Goal: Information Seeking & Learning: Learn about a topic

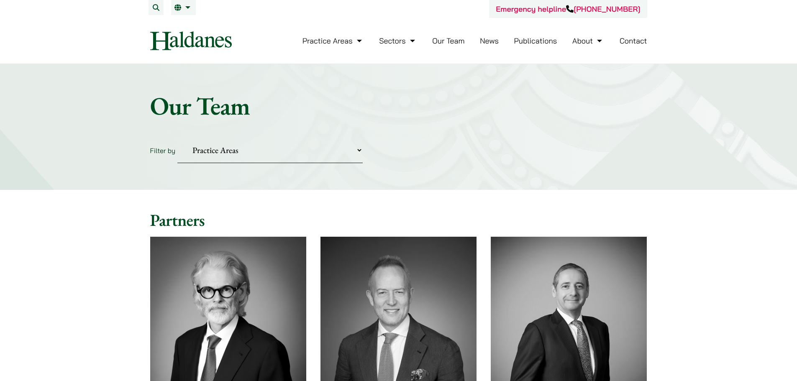
click at [259, 150] on select "Practice Areas Antitrust and Competition Civil Litigation & Dispute Resolution …" at bounding box center [269, 151] width 185 height 26
click at [503, 160] on form "Filter by Practice Areas Antitrust and Competition Civil Litigation & Dispute R…" at bounding box center [398, 151] width 497 height 26
click at [252, 156] on select "Practice Areas Antitrust and Competition Civil Litigation & Dispute Resolution …" at bounding box center [269, 151] width 185 height 26
click at [418, 219] on h2 "Partners" at bounding box center [398, 220] width 497 height 20
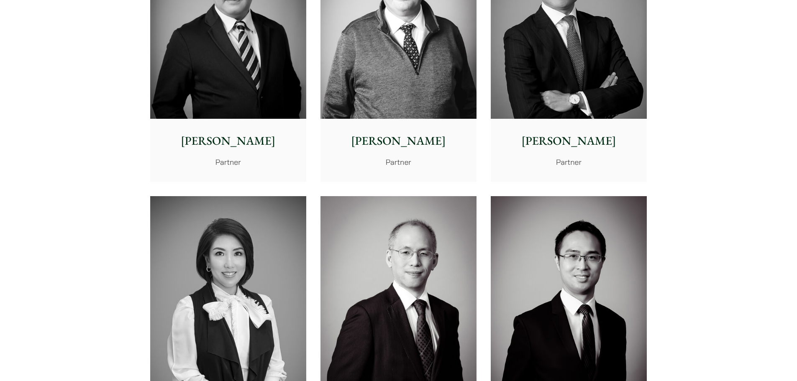
scroll to position [376, 0]
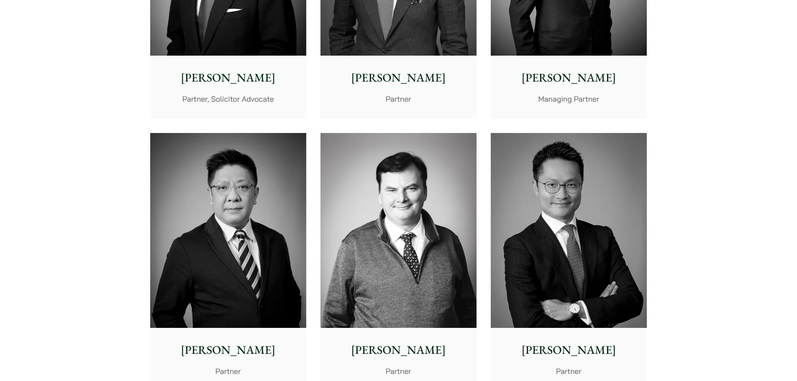
click at [559, 237] on img at bounding box center [569, 230] width 156 height 195
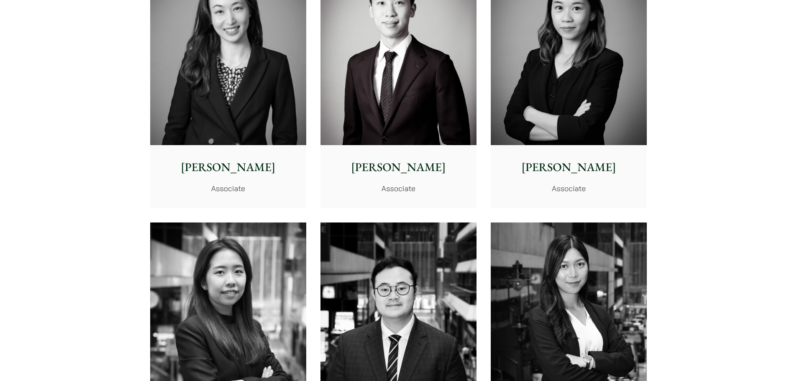
scroll to position [2719, 0]
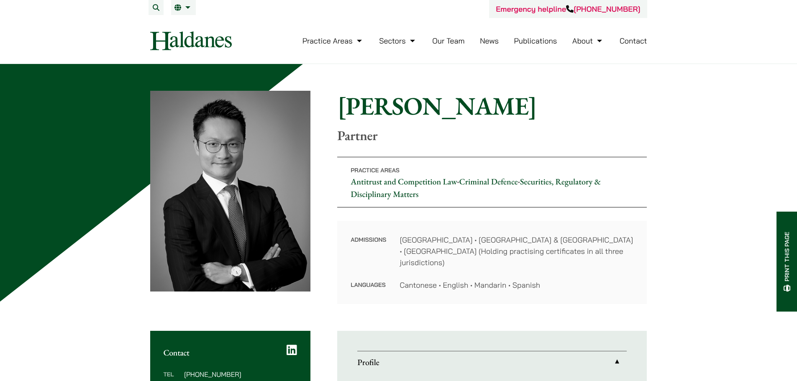
click at [498, 186] on link "Criminal Defence" at bounding box center [488, 181] width 59 height 11
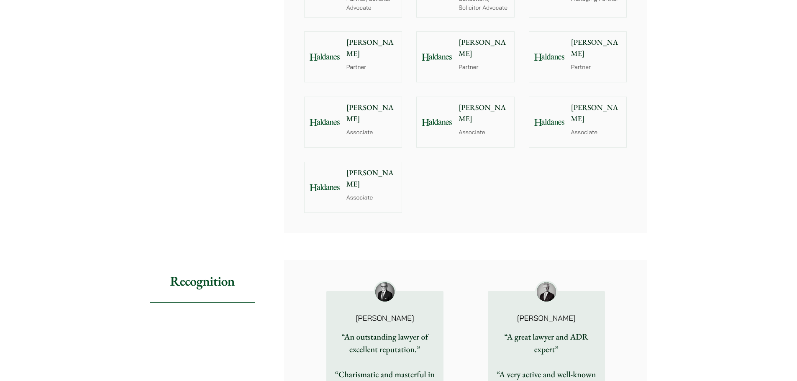
scroll to position [837, 0]
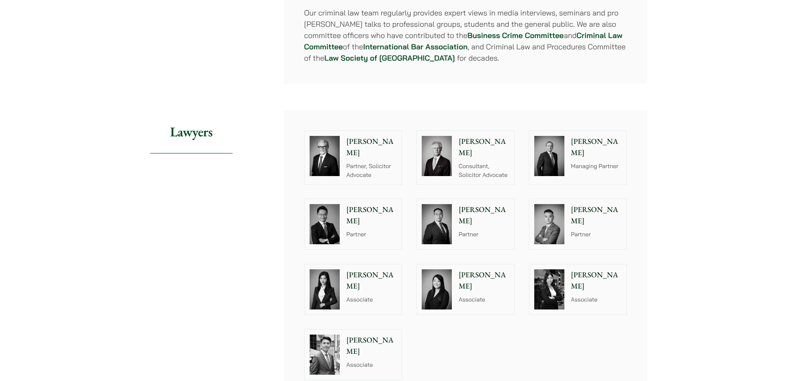
click at [330, 275] on img at bounding box center [325, 289] width 30 height 40
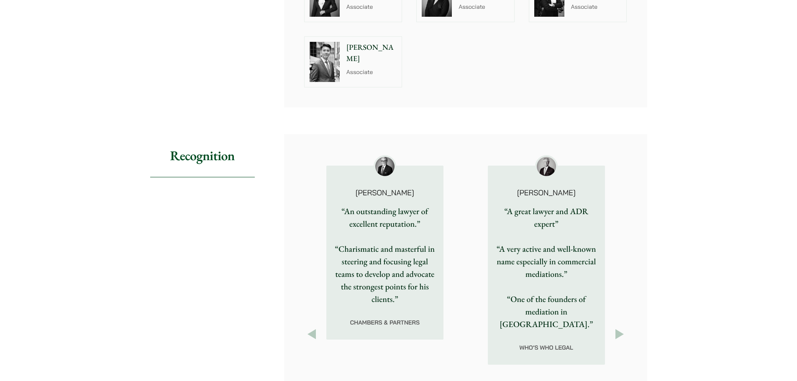
scroll to position [962, 0]
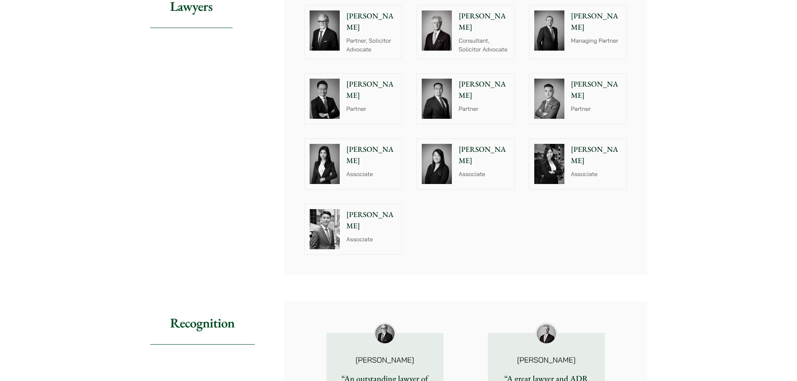
click at [325, 209] on img at bounding box center [325, 229] width 30 height 40
